Goal: Transaction & Acquisition: Book appointment/travel/reservation

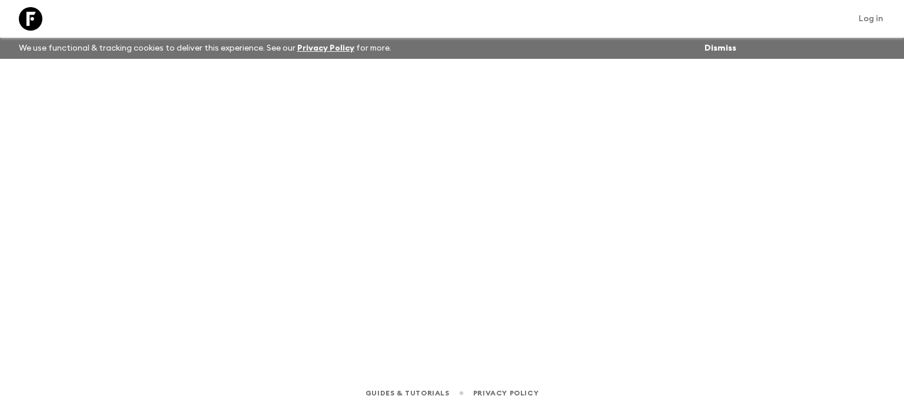
click at [26, 19] on icon at bounding box center [31, 19] width 24 height 24
click at [43, 17] on link at bounding box center [30, 18] width 33 height 33
click at [874, 16] on link "Log in" at bounding box center [872, 19] width 38 height 16
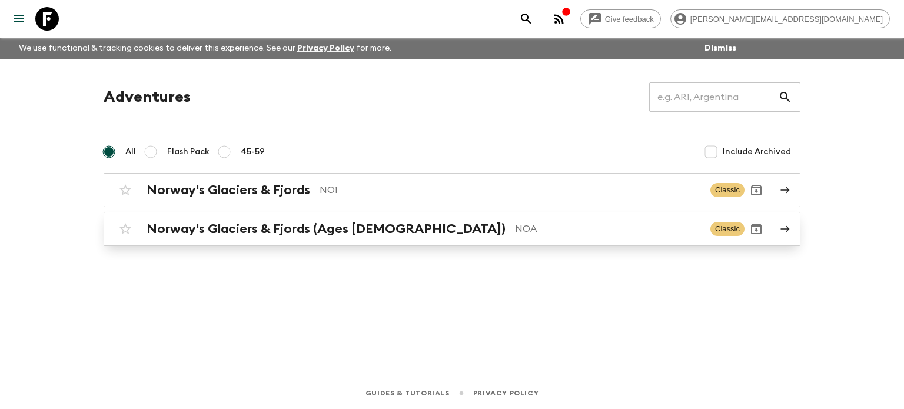
click at [366, 227] on h2 "Norway's Glaciers & Fjords (Ages [DEMOGRAPHIC_DATA])" at bounding box center [326, 228] width 359 height 15
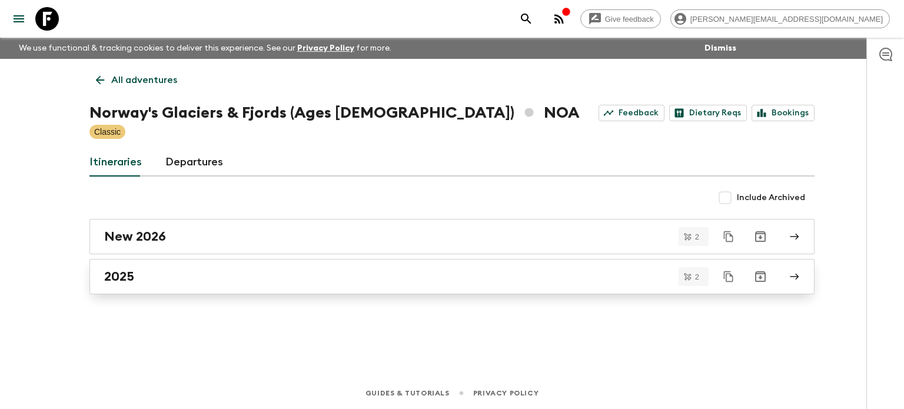
click at [130, 275] on h2 "2025" at bounding box center [119, 276] width 30 height 15
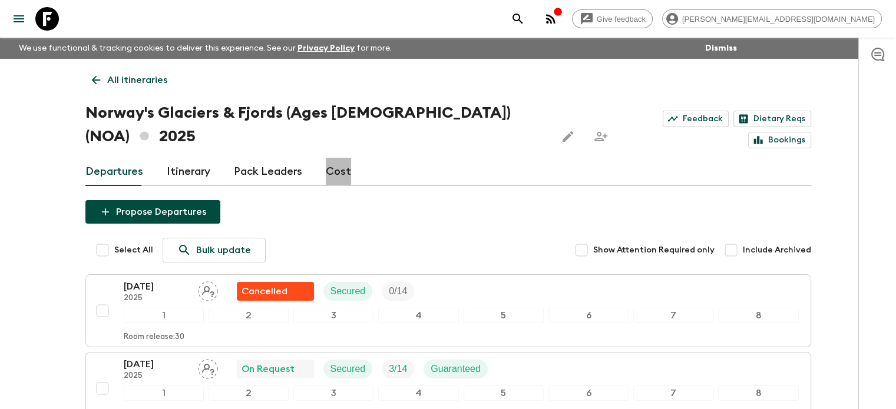
click at [338, 158] on link "Cost" at bounding box center [338, 172] width 25 height 28
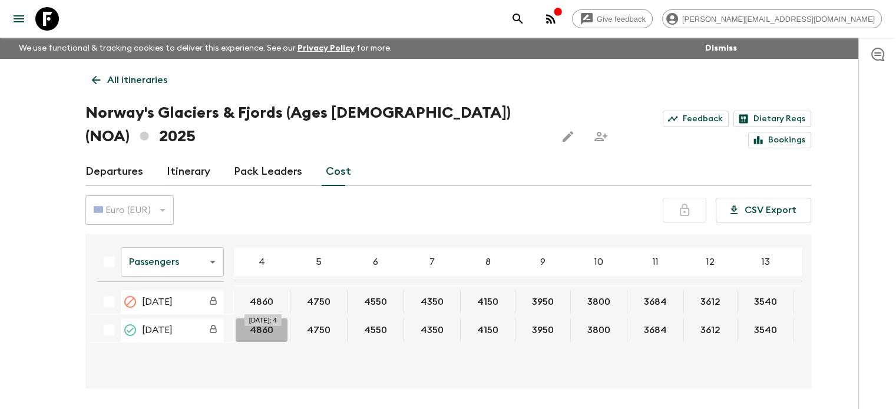
drag, startPoint x: 247, startPoint y: 304, endPoint x: 271, endPoint y: 306, distance: 23.6
click at [271, 319] on button "4860" at bounding box center [262, 331] width 52 height 24
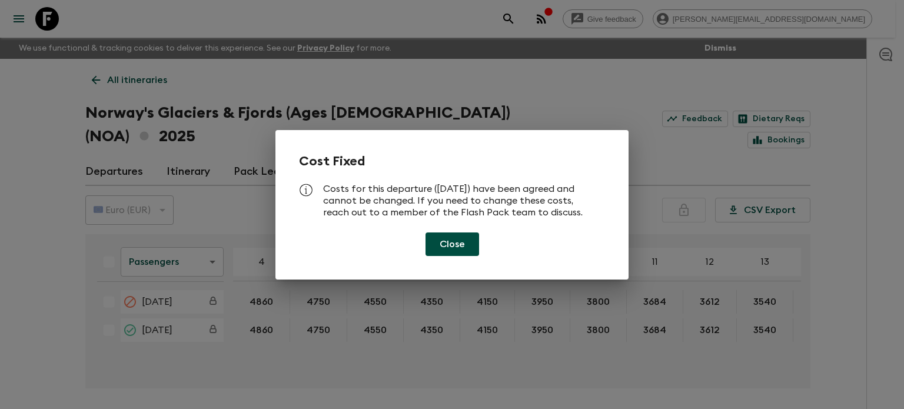
click at [453, 242] on button "Close" at bounding box center [453, 245] width 54 height 24
